Goal: Task Accomplishment & Management: Manage account settings

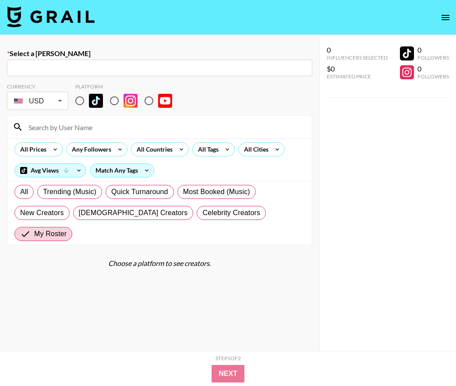
click at [58, 8] on img at bounding box center [51, 16] width 88 height 21
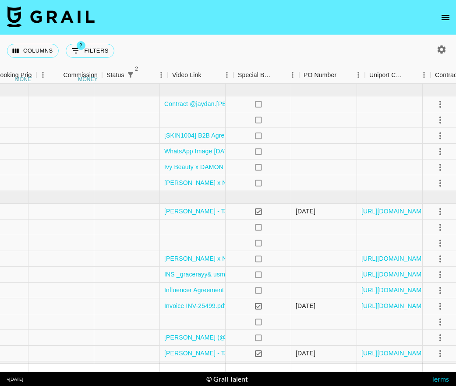
scroll to position [0, 900]
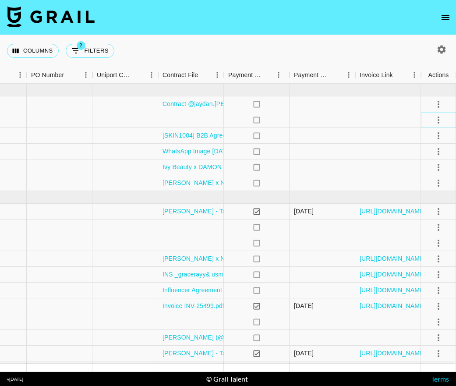
click at [436, 120] on icon "select merge strategy" at bounding box center [438, 120] width 11 height 11
click at [432, 140] on li "Confirm" at bounding box center [427, 139] width 57 height 16
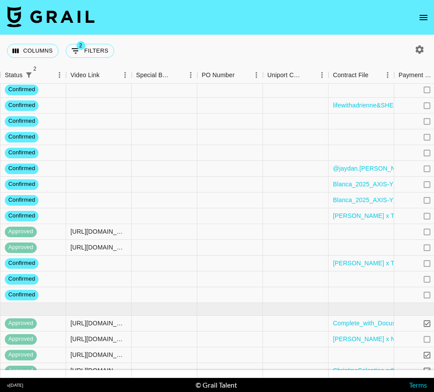
scroll to position [516, 921]
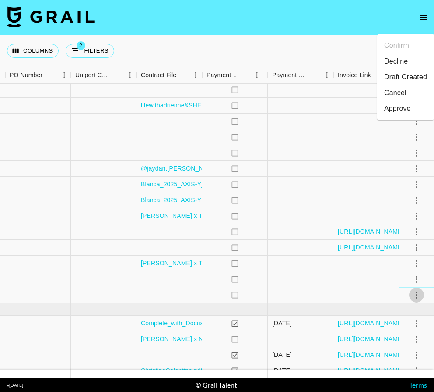
click at [420, 296] on icon "select merge strategy" at bounding box center [417, 295] width 11 height 11
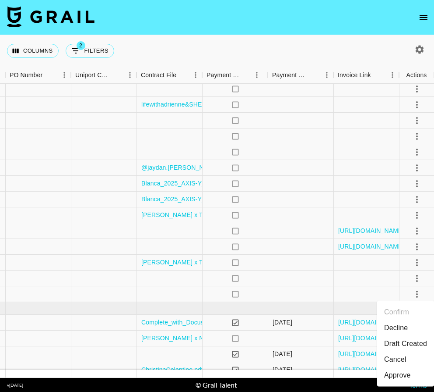
scroll to position [518, 921]
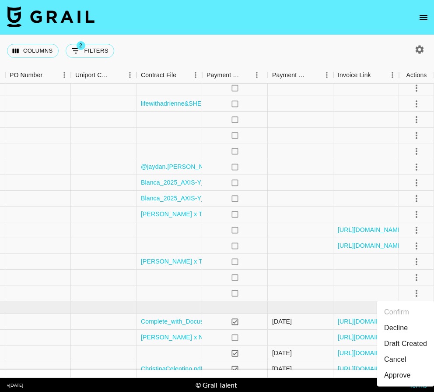
click at [403, 358] on li "Cancel" at bounding box center [406, 359] width 57 height 16
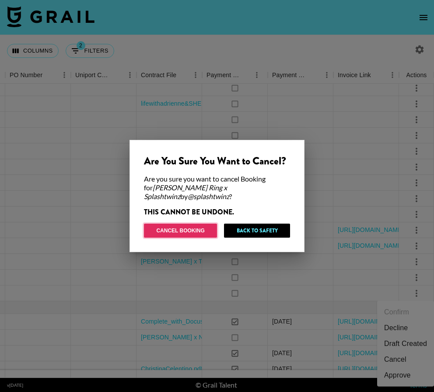
click at [187, 225] on button "Cancel Booking" at bounding box center [180, 230] width 73 height 14
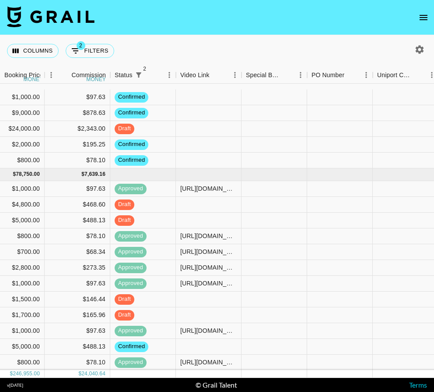
scroll to position [0, 619]
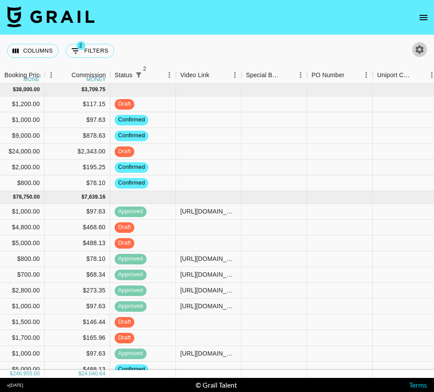
click at [413, 50] on button "button" at bounding box center [420, 49] width 15 height 15
select select "[DATE]"
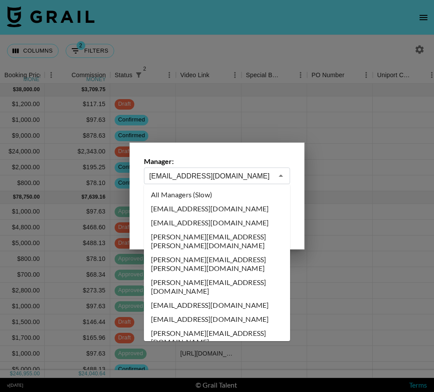
click at [184, 171] on input "[EMAIL_ADDRESS][DOMAIN_NAME]" at bounding box center [211, 176] width 124 height 10
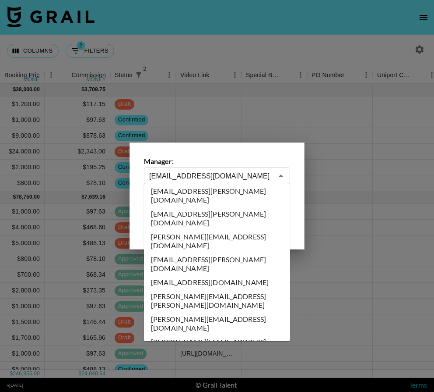
scroll to position [0, 0]
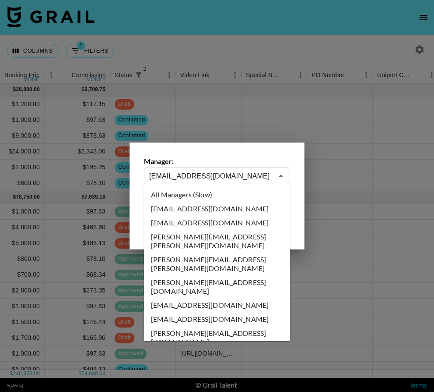
click at [199, 194] on li "All Managers (Slow)" at bounding box center [217, 194] width 146 height 14
type input "All Managers (Slow)"
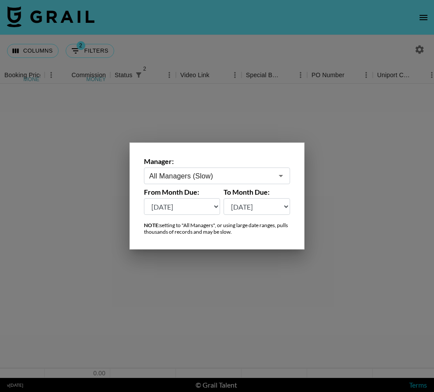
click at [255, 49] on div at bounding box center [217, 196] width 434 height 392
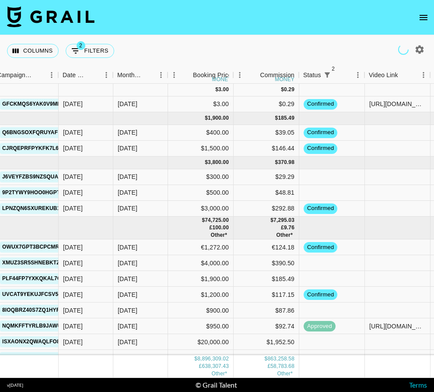
scroll to position [0, 430]
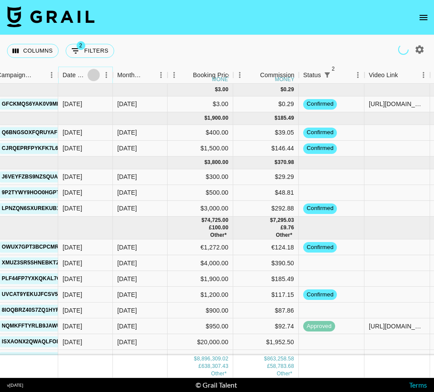
click at [99, 74] on button "Sort" at bounding box center [94, 75] width 12 height 12
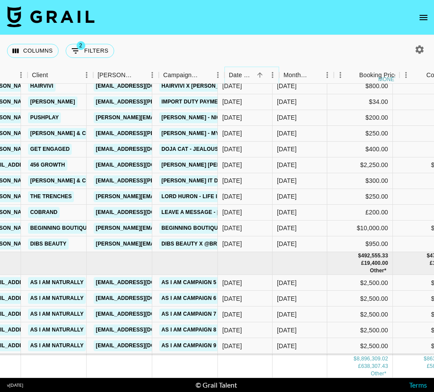
scroll to position [105474, 180]
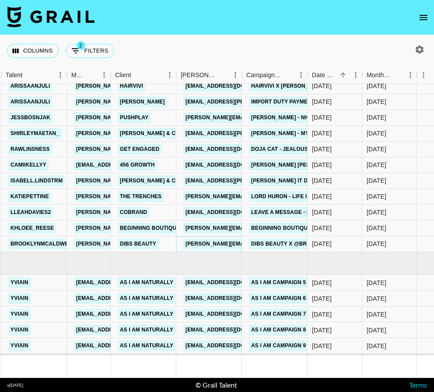
click at [220, 244] on link "[PERSON_NAME][EMAIL_ADDRESS][DOMAIN_NAME]" at bounding box center [255, 243] width 143 height 11
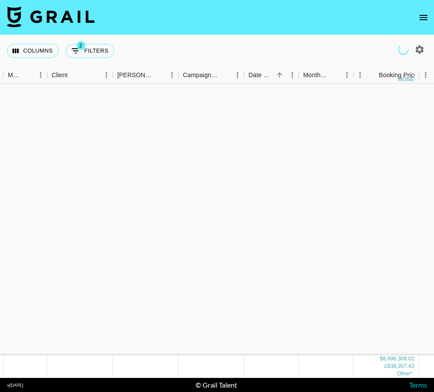
scroll to position [105550, 244]
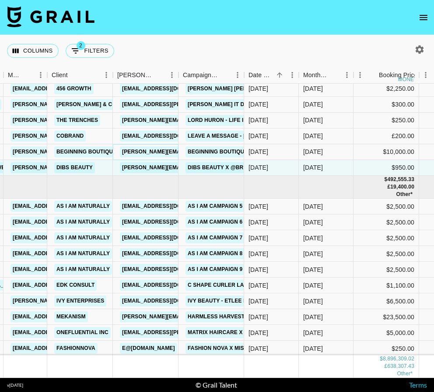
click at [144, 151] on link "[PERSON_NAME][EMAIL_ADDRESS][DOMAIN_NAME]" at bounding box center [191, 151] width 143 height 11
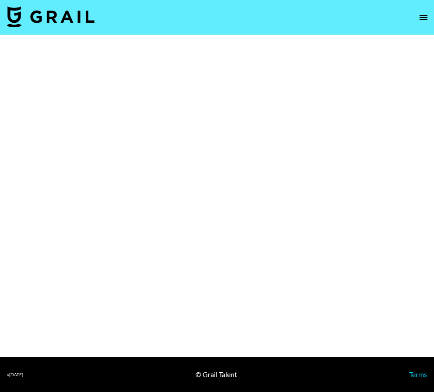
select select "Brand"
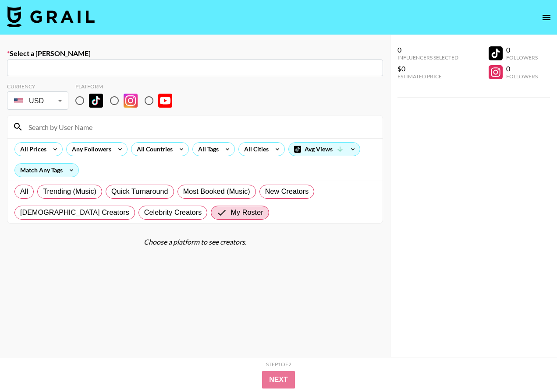
click at [66, 26] on img at bounding box center [51, 16] width 88 height 21
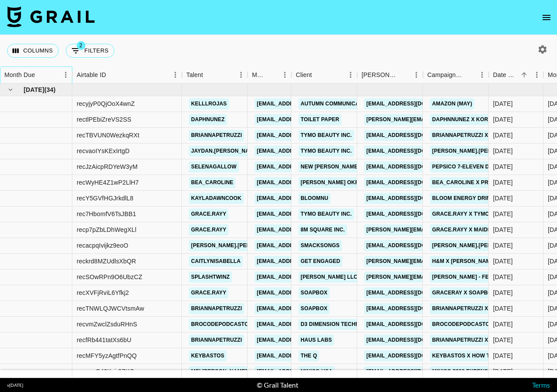
click at [48, 68] on div "Month Due" at bounding box center [31, 75] width 55 height 17
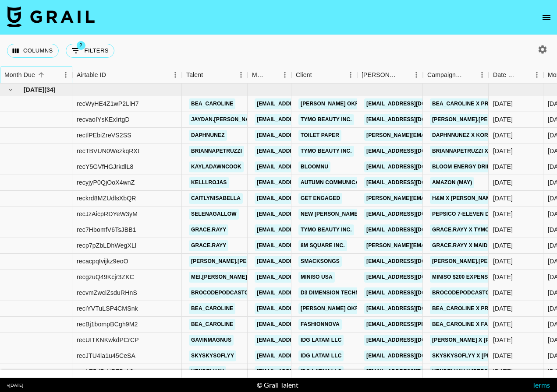
click at [48, 71] on div "Month Due" at bounding box center [31, 75] width 55 height 17
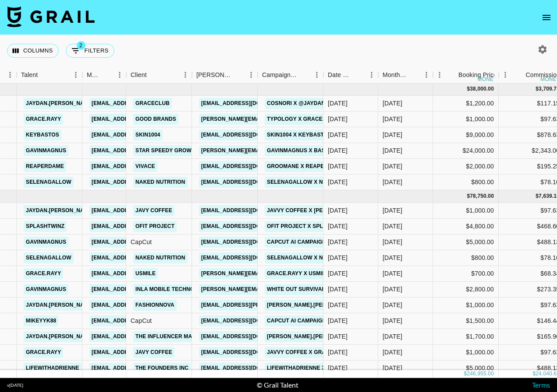
scroll to position [0, 334]
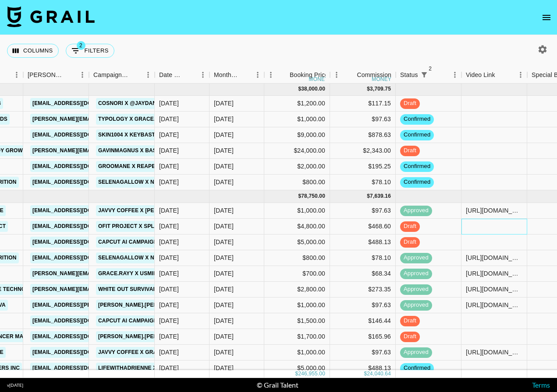
click at [474, 226] on div at bounding box center [494, 227] width 66 height 16
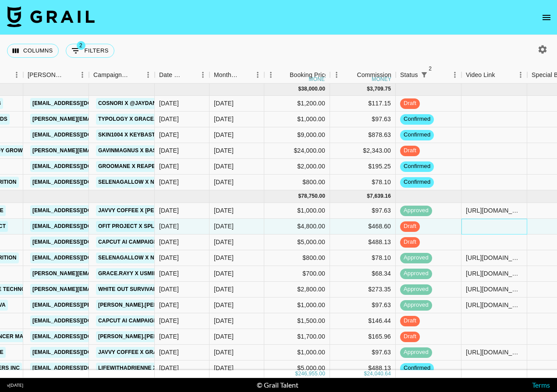
click at [474, 226] on div at bounding box center [494, 227] width 66 height 16
type input "https://www.tiktok.com/@splashtwinz/video/7542983429013523725?_r=1&_t=ZT-8zCwh8…"
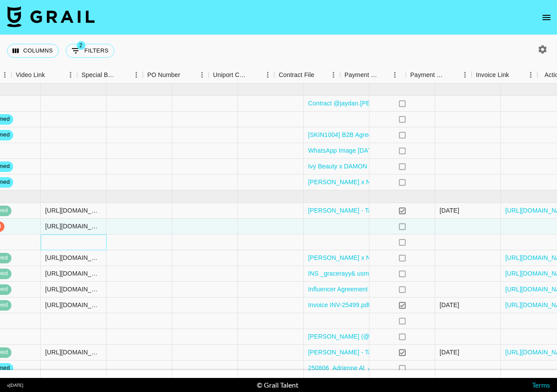
scroll to position [0, 799]
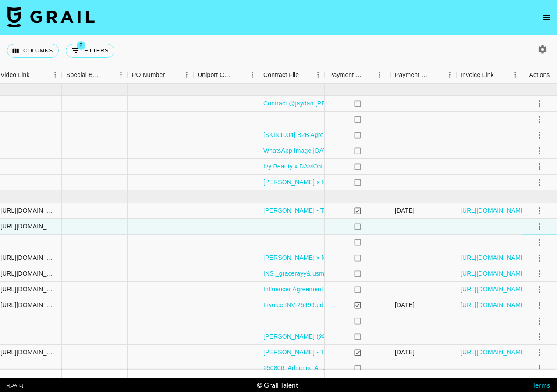
click at [541, 227] on icon "select merge strategy" at bounding box center [539, 227] width 11 height 11
click at [517, 311] on div "Approve" at bounding box center [520, 309] width 27 height 11
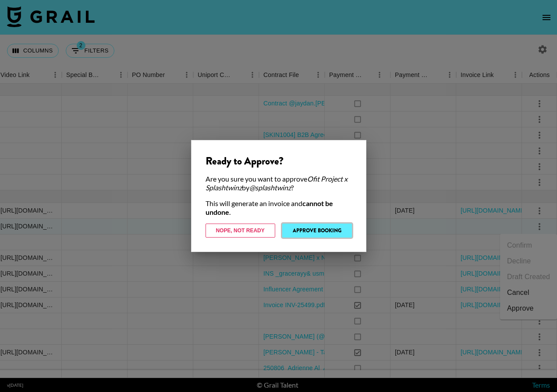
click at [313, 233] on button "Approve Booking" at bounding box center [317, 231] width 70 height 14
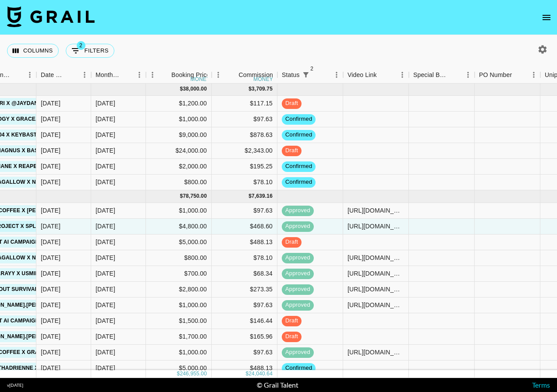
scroll to position [0, 348]
